Goal: Task Accomplishment & Management: Manage account settings

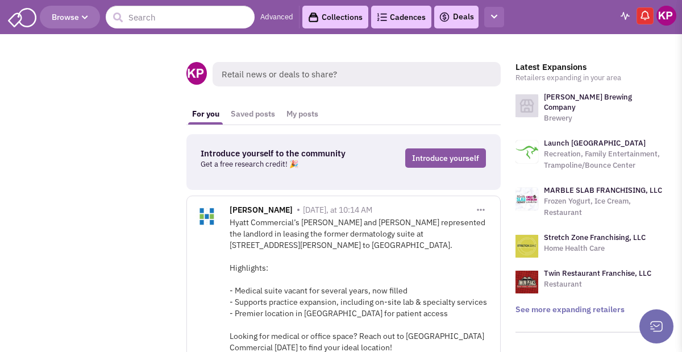
click at [498, 19] on button "button" at bounding box center [494, 17] width 20 height 21
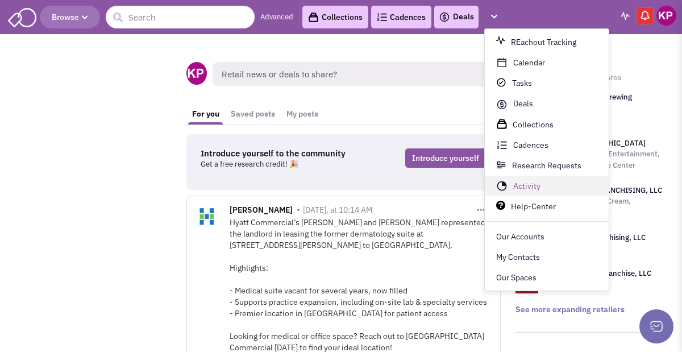
click at [520, 182] on link "Activity" at bounding box center [547, 186] width 124 height 20
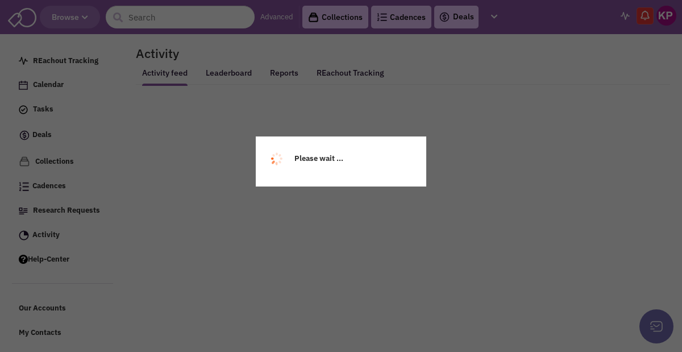
select select
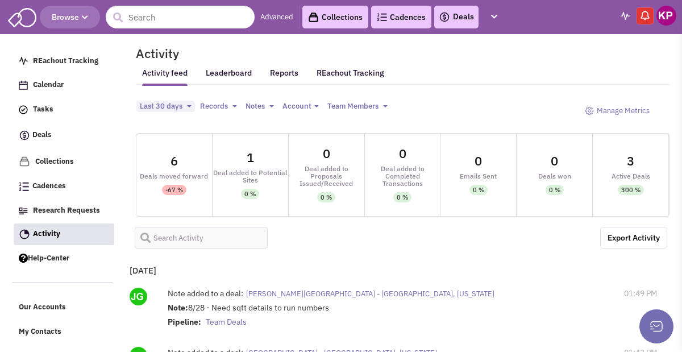
select select
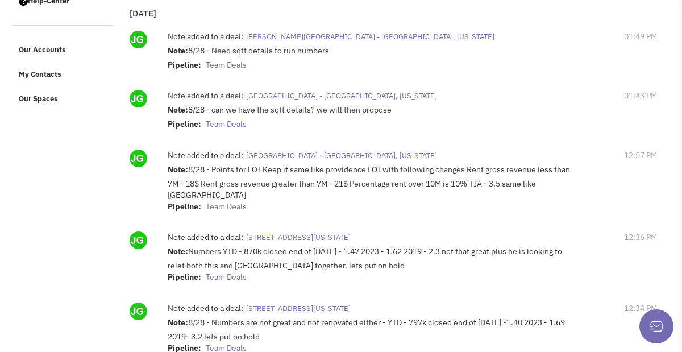
scroll to position [284, 0]
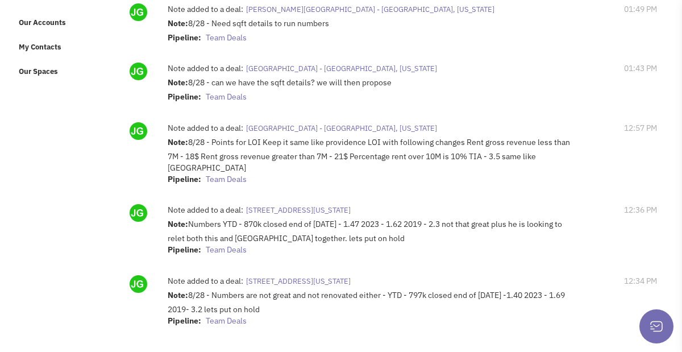
click at [285, 105] on div "Note added to a deal: [GEOGRAPHIC_DATA] - [GEOGRAPHIC_DATA], [US_STATE] Note: 8…" at bounding box center [396, 84] width 538 height 54
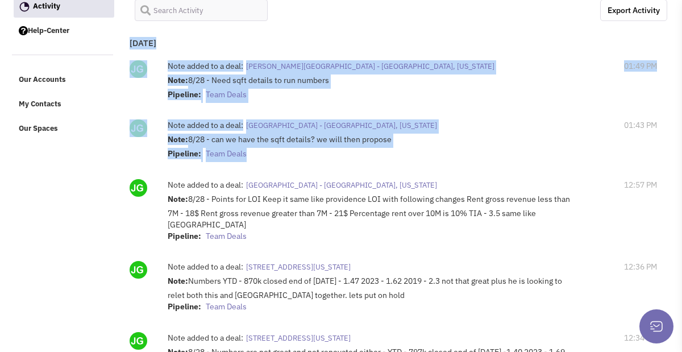
drag, startPoint x: 259, startPoint y: 156, endPoint x: 125, endPoint y: 47, distance: 172.1
click at [125, 47] on div "Yesterday Note added to a deal: Tyrone Square - St. Petersburg, Florida Note: 8…" at bounding box center [395, 217] width 543 height 374
copy div "Yesterday Note added to a deal: Tyrone Square - St. Petersburg, Florida Note: 8…"
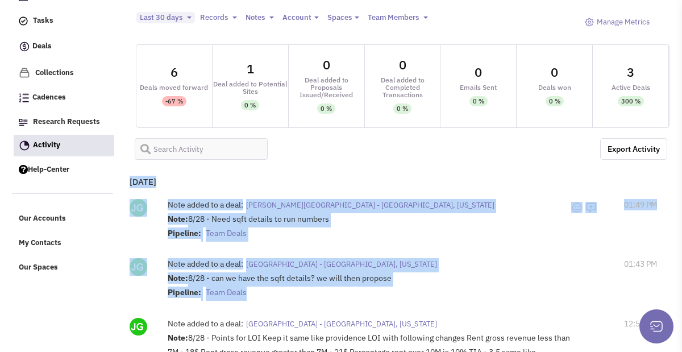
scroll to position [0, 0]
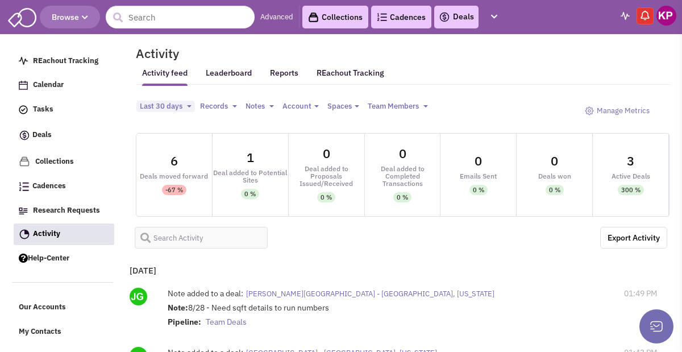
click at [459, 8] on div "Deals" at bounding box center [456, 17] width 44 height 23
drag, startPoint x: 455, startPoint y: 19, endPoint x: 438, endPoint y: 12, distance: 18.6
click at [455, 19] on link "Deals" at bounding box center [456, 17] width 35 height 14
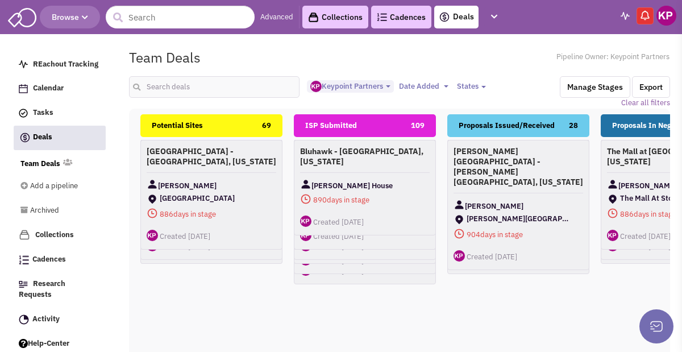
select select "1896"
select select
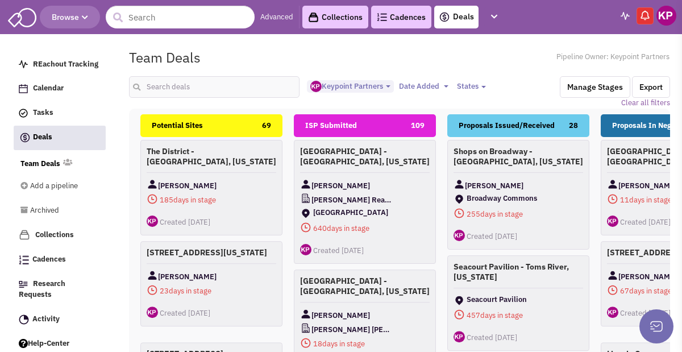
scroll to position [10, 0]
click at [195, 81] on input "text" at bounding box center [214, 87] width 170 height 22
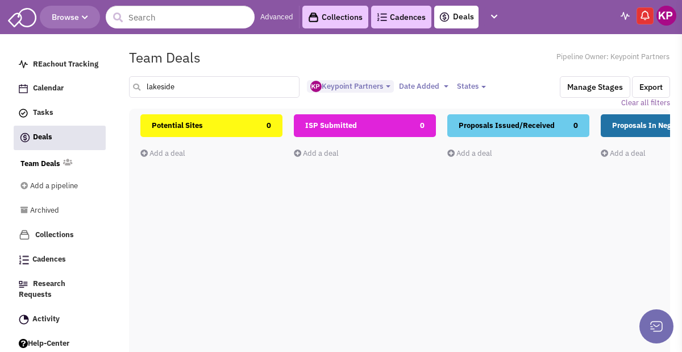
click at [165, 83] on input "lakeside" at bounding box center [214, 87] width 170 height 22
click at [163, 82] on input "lakeside" at bounding box center [214, 87] width 170 height 22
type input "lakeland"
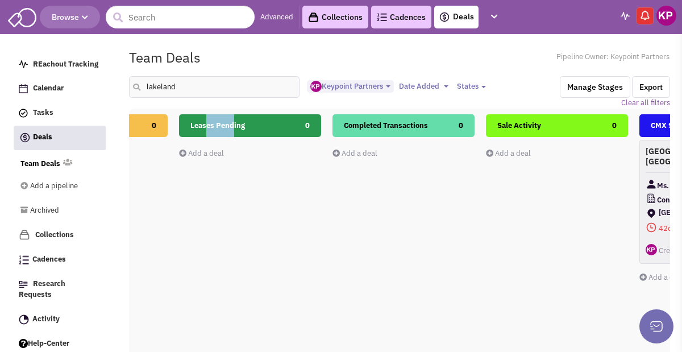
scroll to position [0, 731]
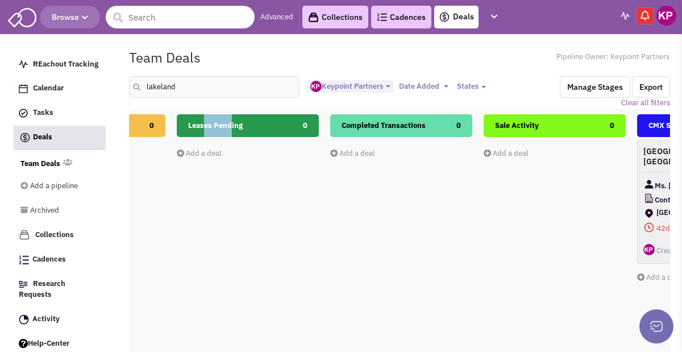
drag, startPoint x: 597, startPoint y: 126, endPoint x: 231, endPoint y: 119, distance: 365.4
click at [231, 119] on div "Potential Sites 0 Add a deal Total: $ 0 ISP Submitted 1 The Lake District - Lak…" at bounding box center [478, 313] width 2148 height 398
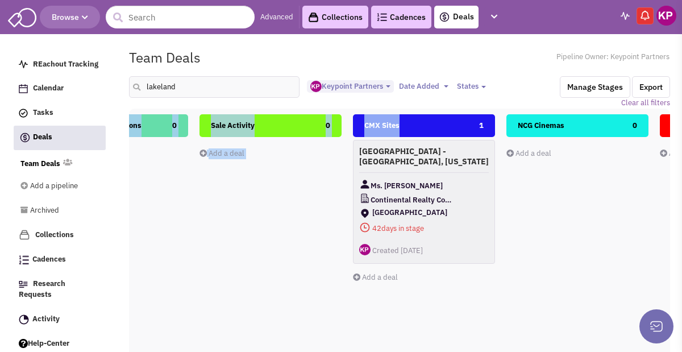
scroll to position [0, 1027]
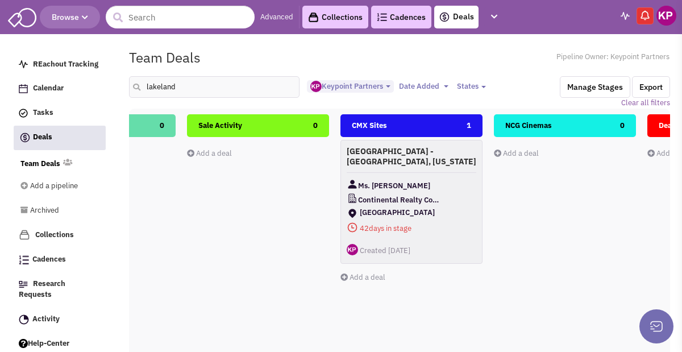
drag, startPoint x: 630, startPoint y: 123, endPoint x: 482, endPoint y: 125, distance: 148.3
click at [482, 125] on div "Potential Sites 0 Add a deal Total: $ 0 ISP Submitted 1 The Lake District - Lak…" at bounding box center [181, 313] width 2148 height 398
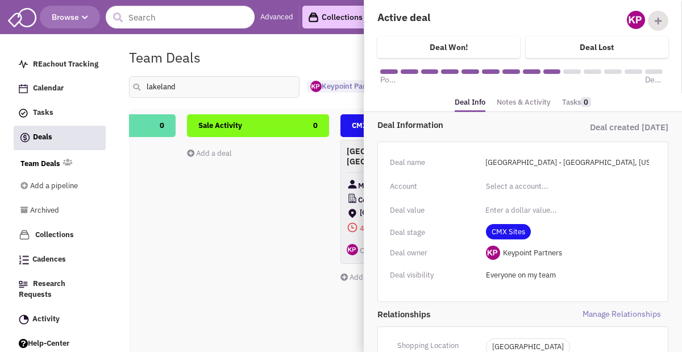
click at [529, 99] on link "Notes & Activity" at bounding box center [524, 102] width 54 height 16
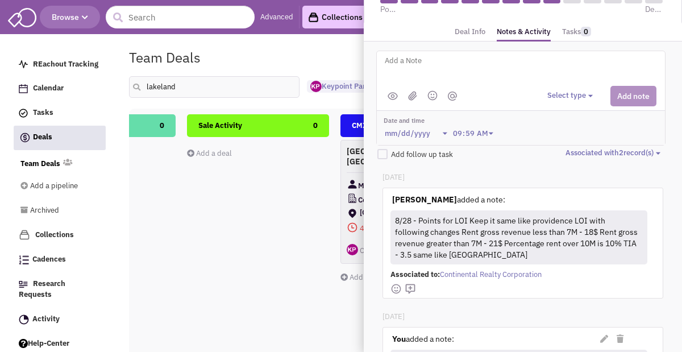
scroll to position [0, 0]
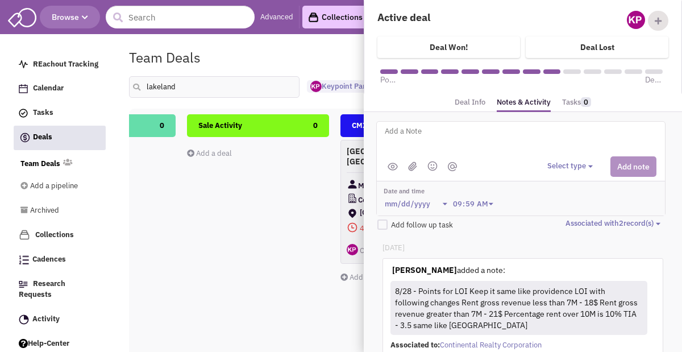
click at [445, 129] on textarea at bounding box center [524, 139] width 281 height 31
type textarea "8/29/25- Draft proposal sent to Client for review."
click at [564, 165] on button "Select type" at bounding box center [571, 166] width 49 height 11
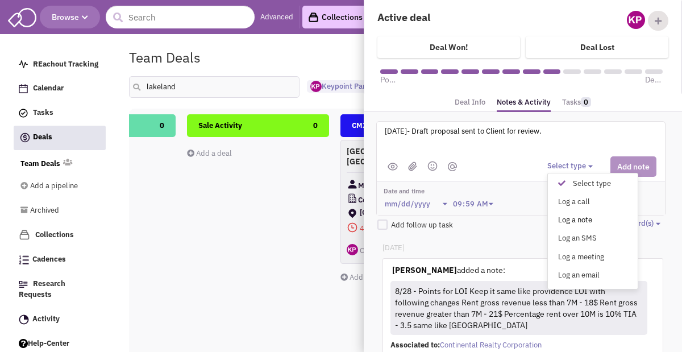
click at [569, 215] on div "Log a note" at bounding box center [565, 220] width 28 height 11
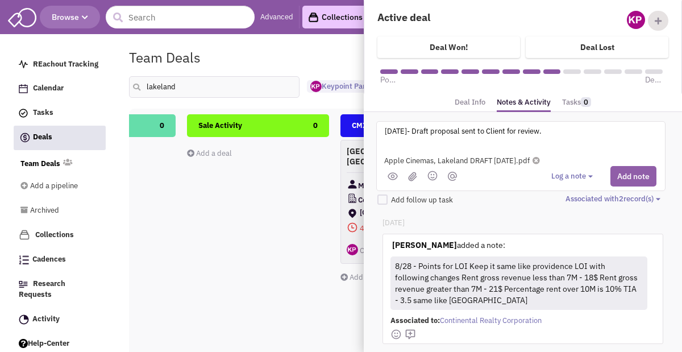
click at [624, 170] on button "Add note" at bounding box center [633, 176] width 46 height 20
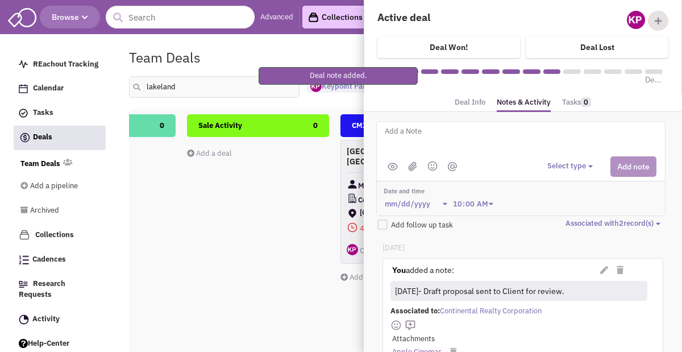
click at [298, 45] on div "Team Deals Pipeline Owner: Keypoint Partners" at bounding box center [400, 57] width 556 height 26
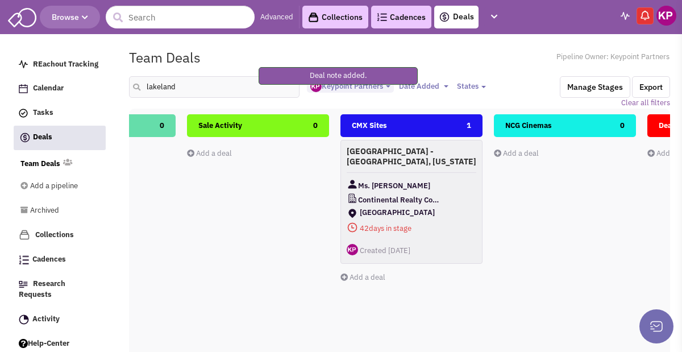
click at [664, 22] on img at bounding box center [666, 16] width 20 height 20
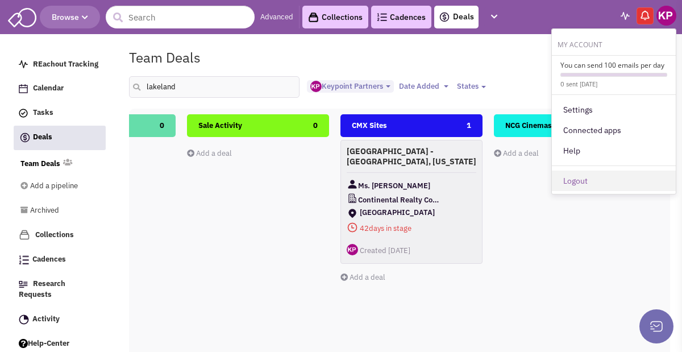
click at [571, 180] on link "Logout" at bounding box center [614, 180] width 124 height 20
